Goal: Find specific page/section: Find specific page/section

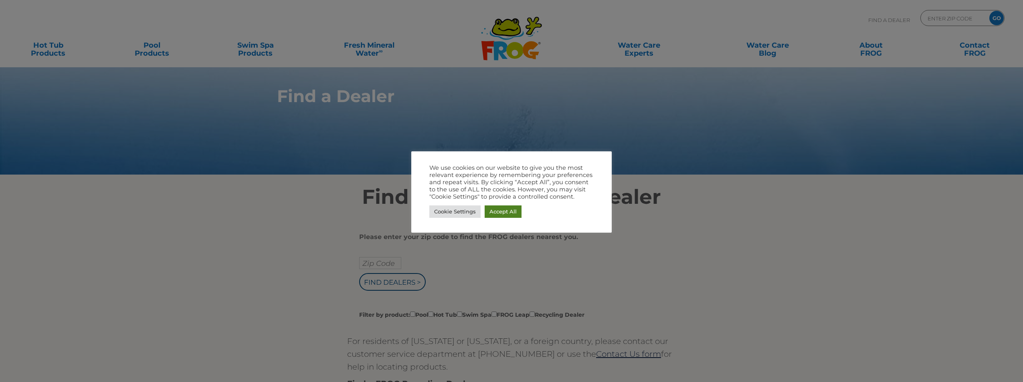
drag, startPoint x: 503, startPoint y: 210, endPoint x: 447, endPoint y: 231, distance: 60.2
click at [503, 210] on link "Accept All" at bounding box center [502, 212] width 37 height 12
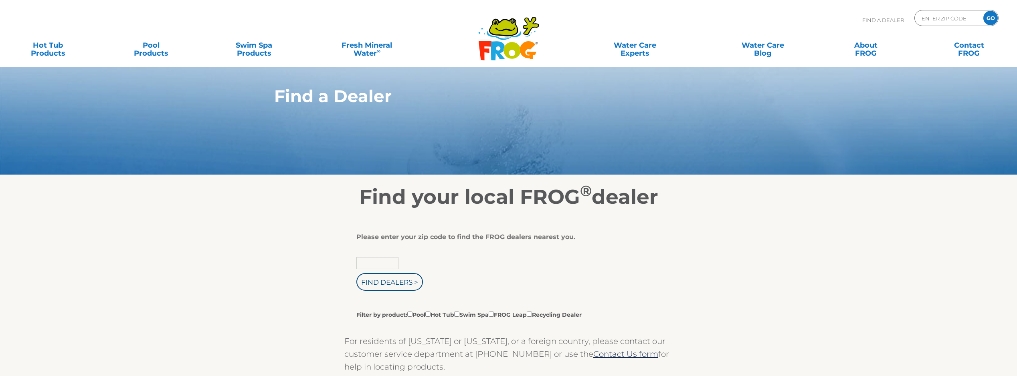
click at [381, 264] on input "text" at bounding box center [377, 263] width 42 height 12
type input "85383"
click at [356, 273] on input "Find Dealers >" at bounding box center [389, 282] width 67 height 18
click at [357, 283] on input "Find Dealers >" at bounding box center [389, 282] width 67 height 18
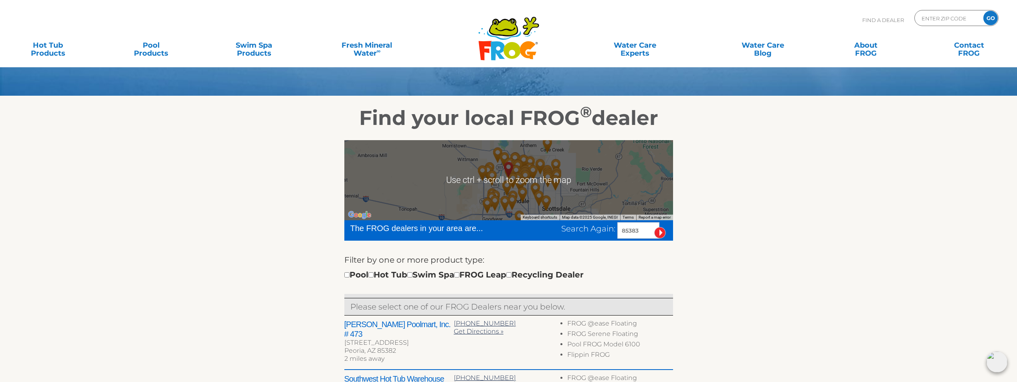
scroll to position [40, 0]
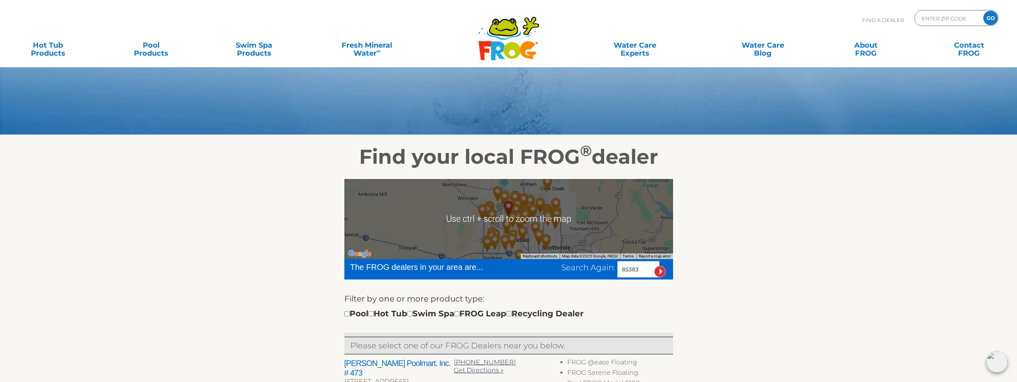
click at [493, 208] on img "Leslie's Poolmart, Inc. # 564 - 7 miles away." at bounding box center [492, 217] width 18 height 22
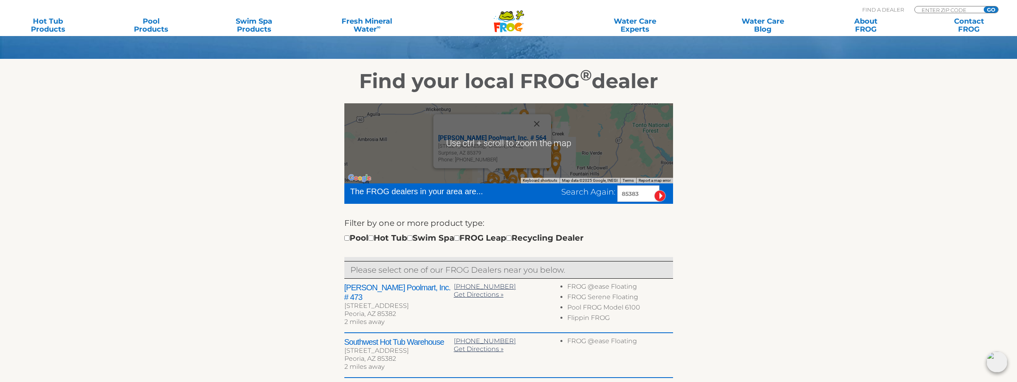
scroll to position [120, 0]
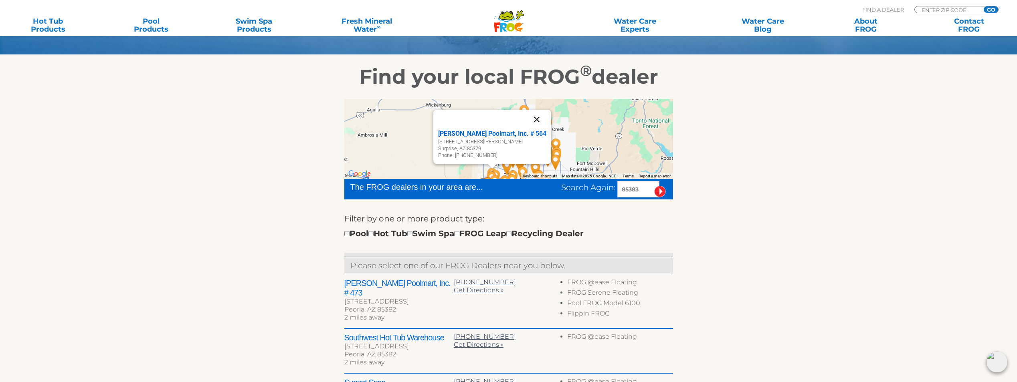
click at [537, 121] on button "Close" at bounding box center [536, 119] width 19 height 19
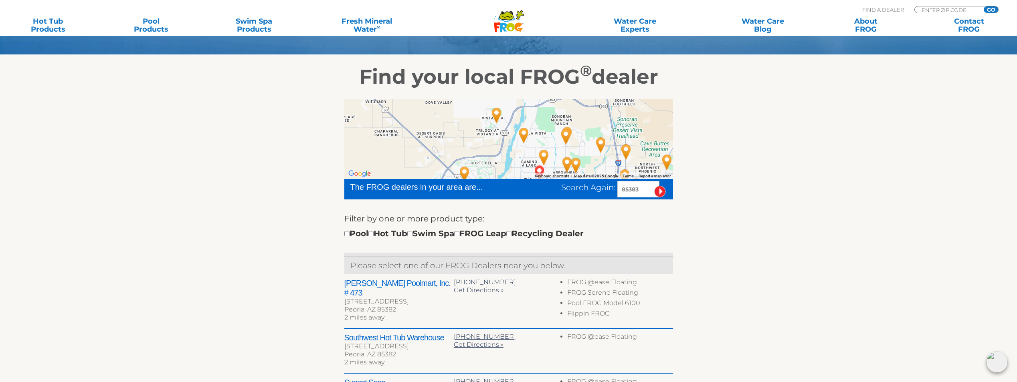
drag, startPoint x: 544, startPoint y: 155, endPoint x: 545, endPoint y: 127, distance: 27.7
click at [545, 127] on div at bounding box center [508, 139] width 329 height 80
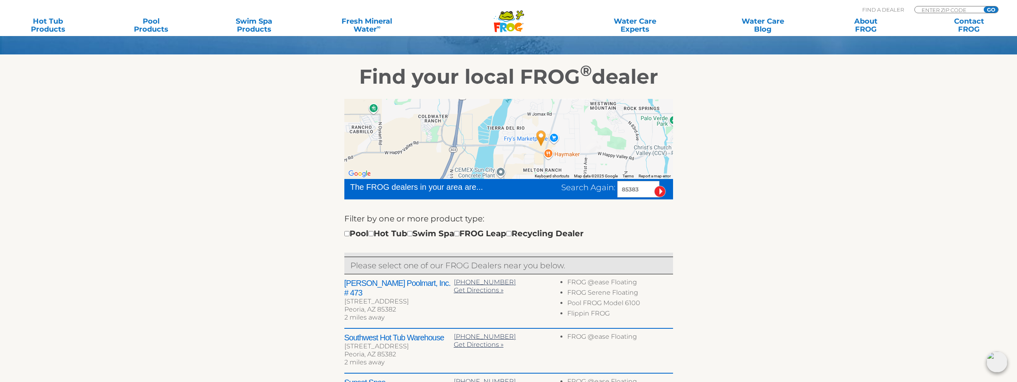
drag, startPoint x: 583, startPoint y: 129, endPoint x: 578, endPoint y: 112, distance: 17.7
click at [578, 112] on div at bounding box center [508, 139] width 329 height 80
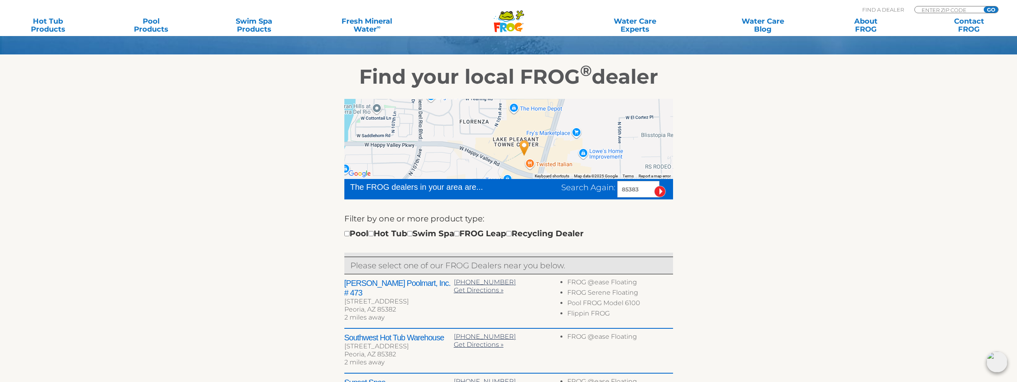
click at [524, 147] on img "Leslie's Poolmart, Inc. # 646 - 4 miles away." at bounding box center [524, 148] width 18 height 22
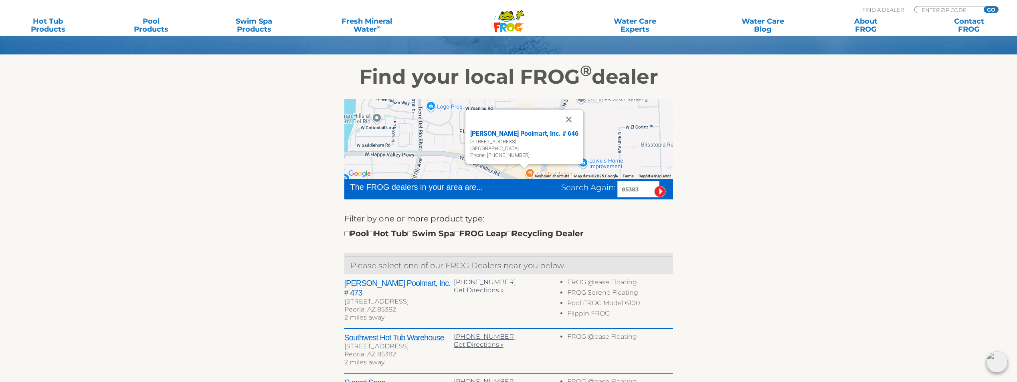
click at [525, 136] on div "Leslie's Poolmart, Inc. # 646" at bounding box center [524, 134] width 108 height 10
